Goal: Navigation & Orientation: Find specific page/section

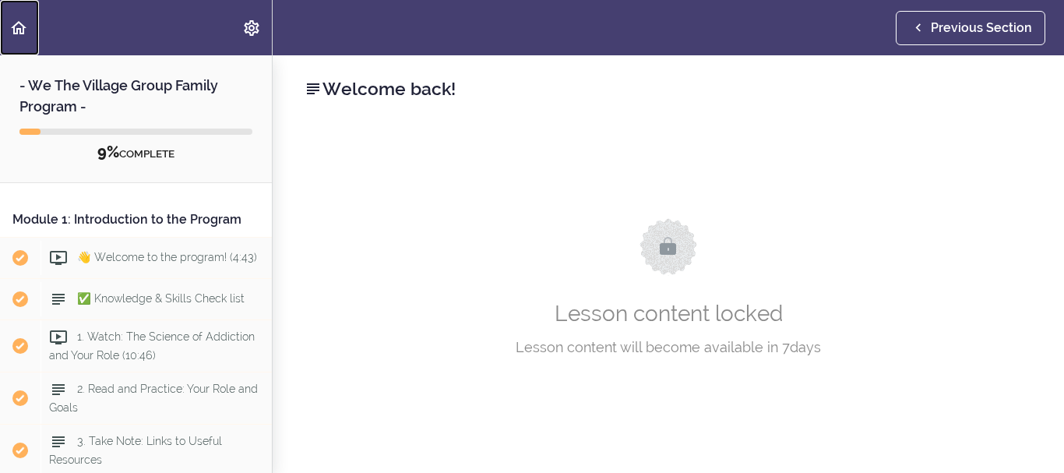
click at [12, 29] on icon "Back to course curriculum" at bounding box center [18, 28] width 19 height 19
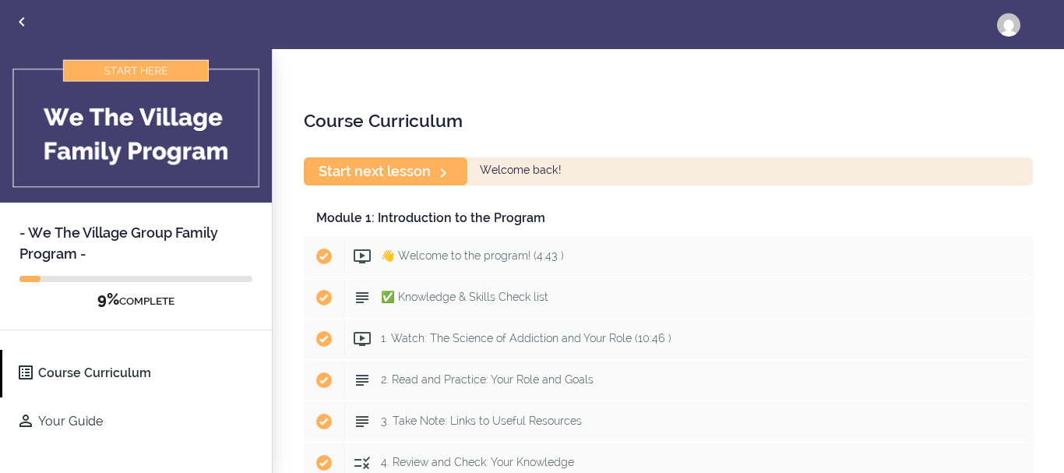
scroll to position [47, 0]
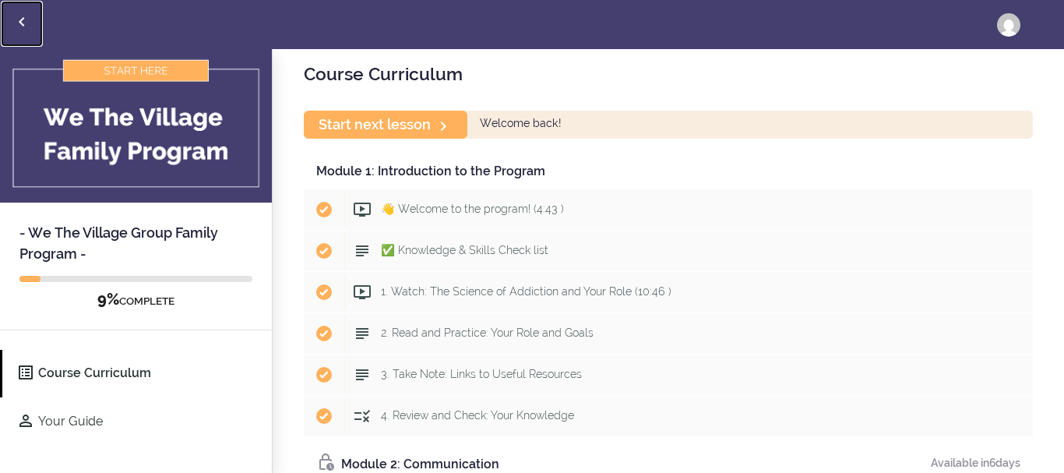
click at [26, 14] on icon "Back to courses" at bounding box center [21, 21] width 19 height 19
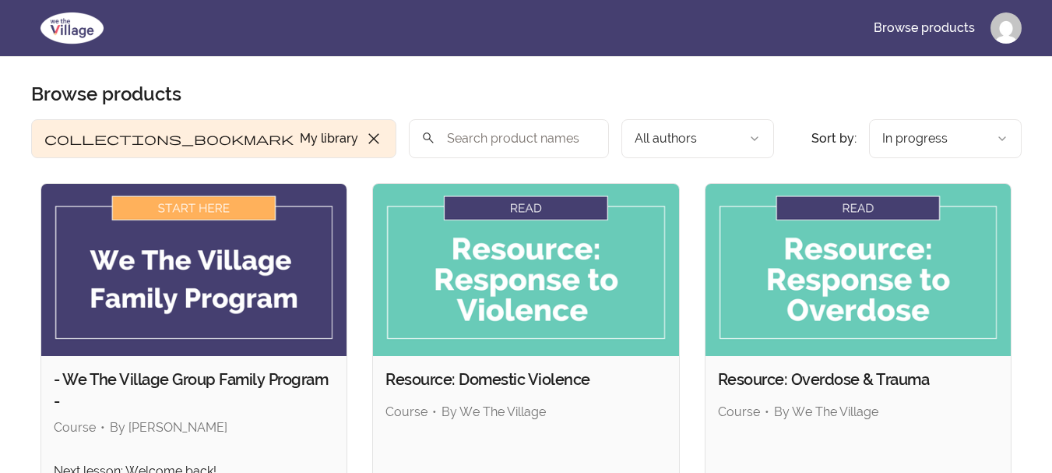
click at [58, 28] on img at bounding box center [72, 27] width 82 height 37
click at [41, 22] on img at bounding box center [72, 27] width 82 height 37
